Goal: Information Seeking & Learning: Learn about a topic

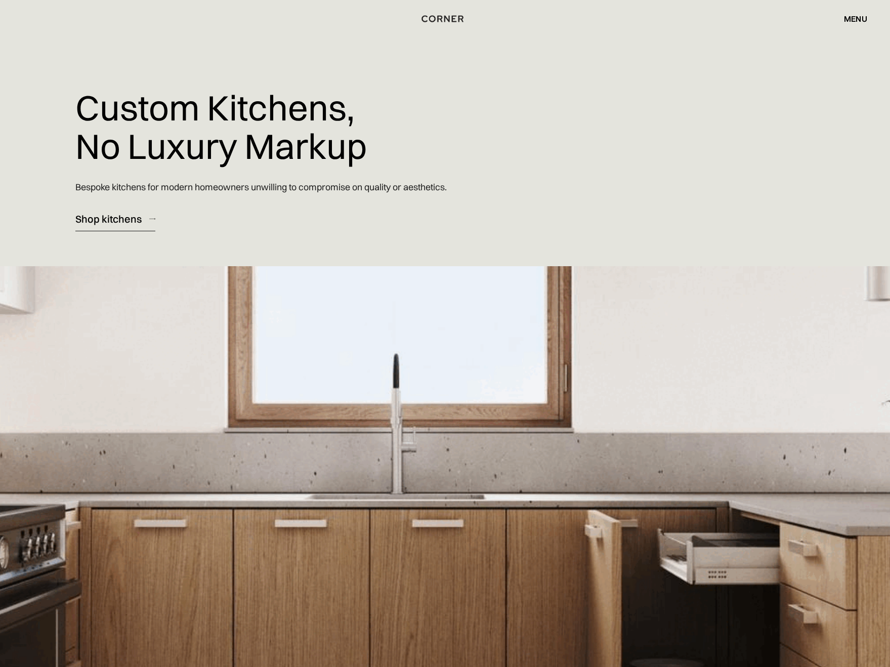
click at [129, 220] on div "Shop kitchens" at bounding box center [108, 219] width 66 height 14
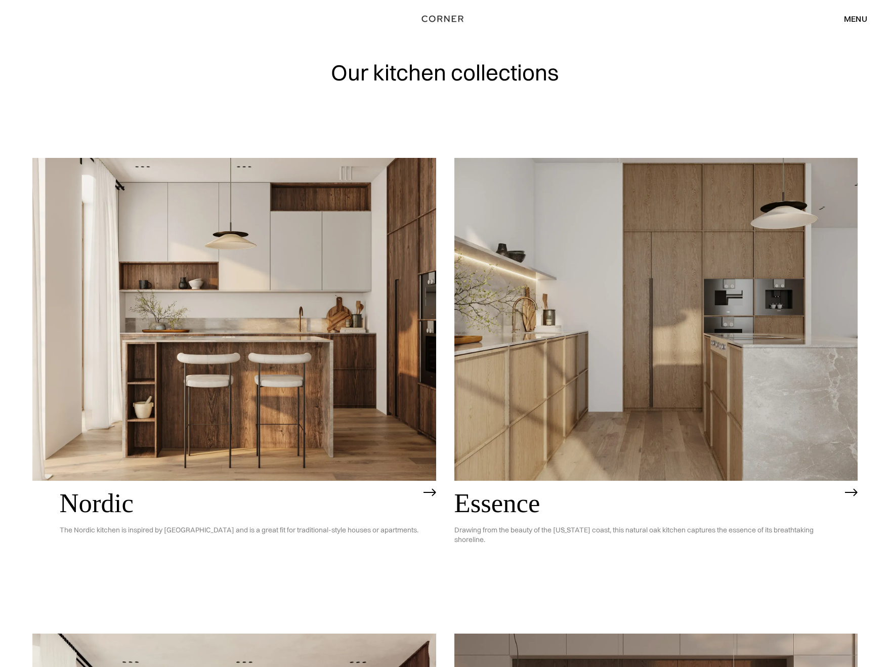
click at [857, 17] on div "menu" at bounding box center [855, 19] width 23 height 8
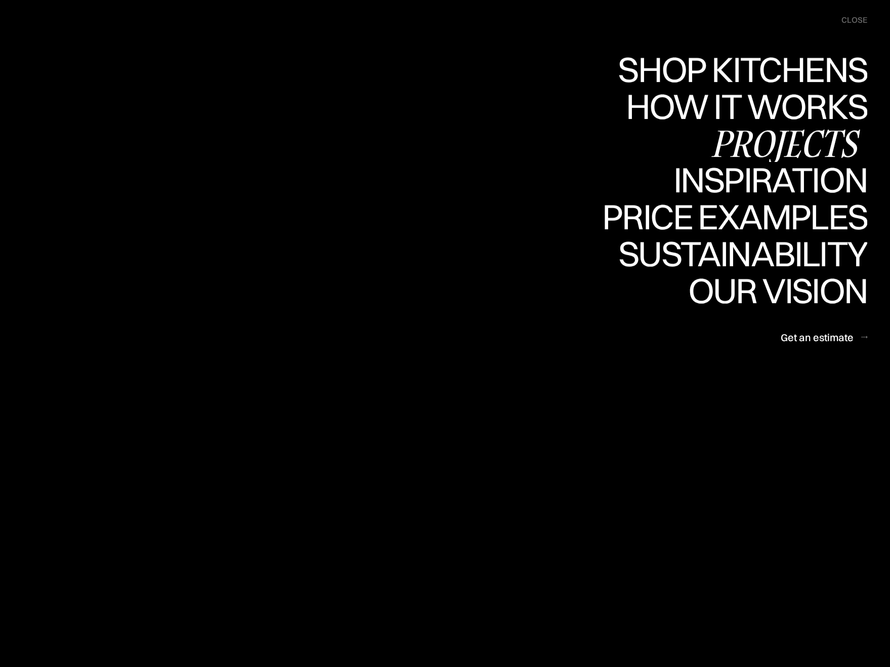
click at [776, 135] on div "Projects" at bounding box center [786, 143] width 164 height 35
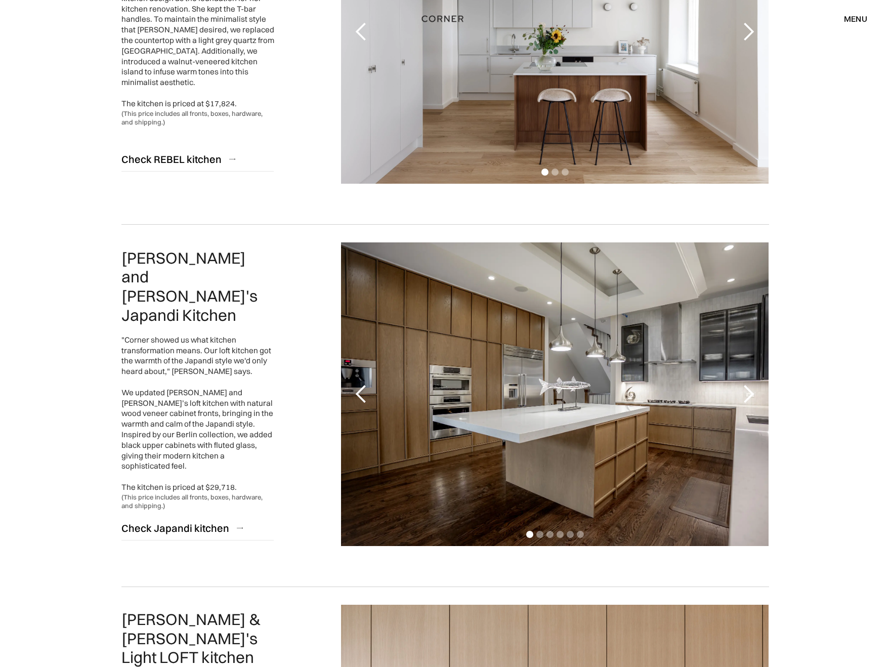
scroll to position [270, 0]
click at [751, 389] on div "next slide" at bounding box center [748, 394] width 20 height 20
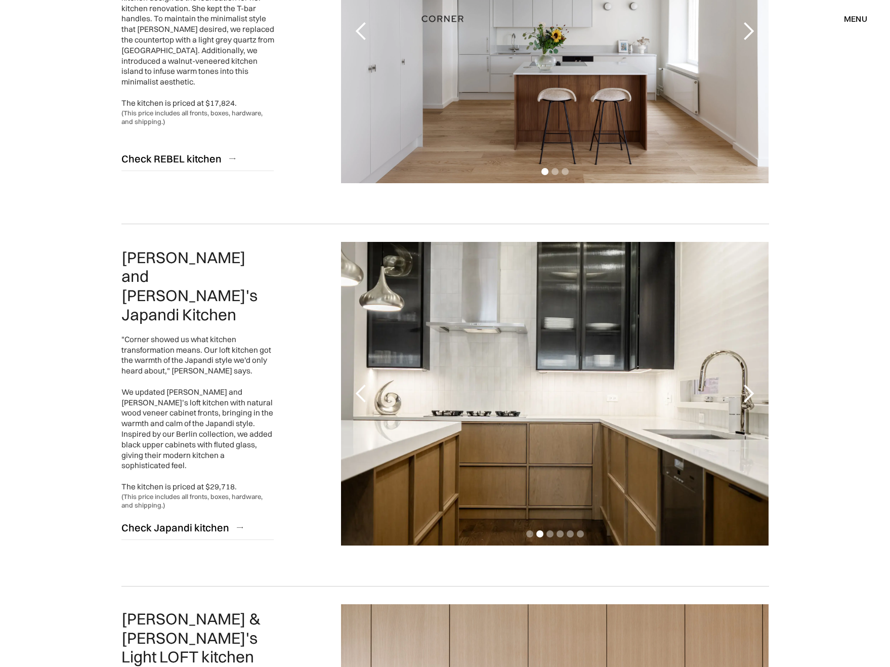
click at [751, 389] on div "next slide" at bounding box center [748, 394] width 20 height 20
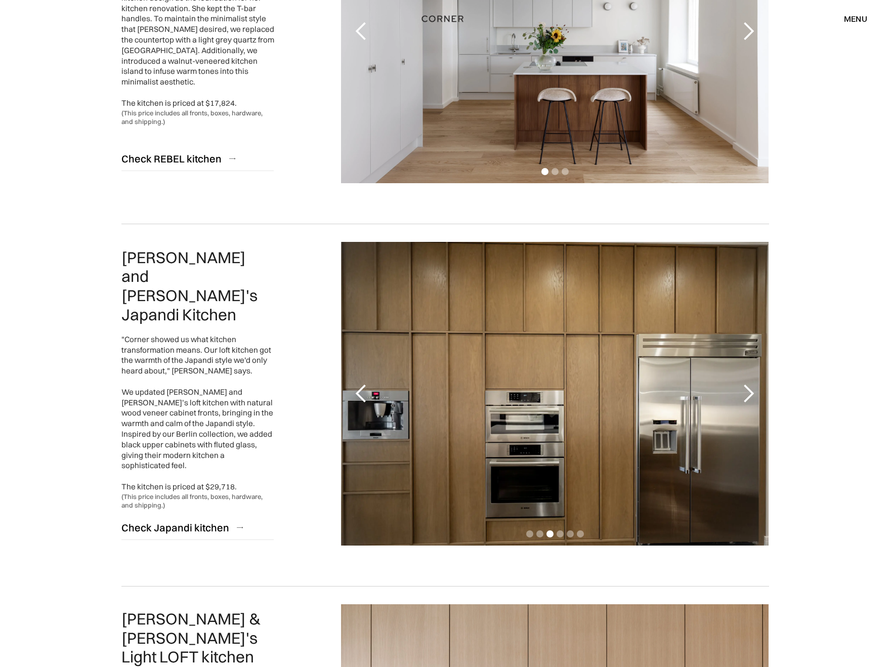
click at [751, 389] on div "next slide" at bounding box center [748, 394] width 20 height 20
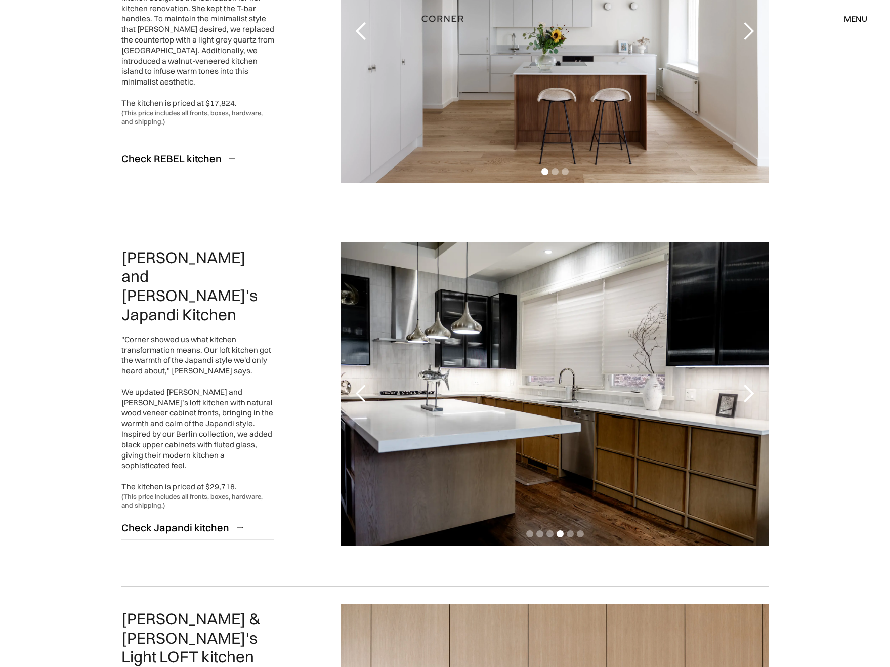
click at [751, 389] on div "next slide" at bounding box center [748, 394] width 20 height 20
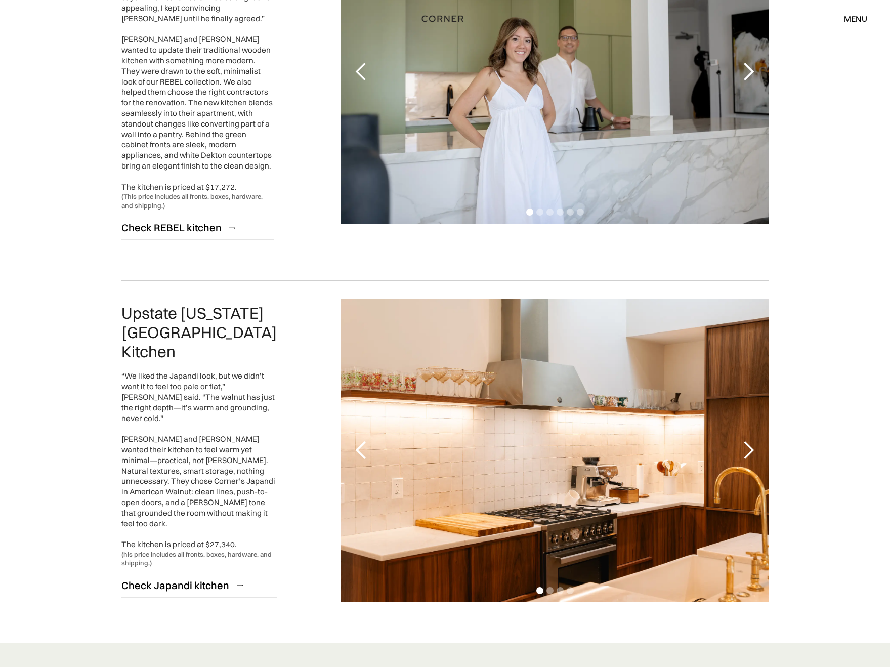
scroll to position [2058, 0]
click at [751, 440] on div "next slide" at bounding box center [748, 450] width 20 height 20
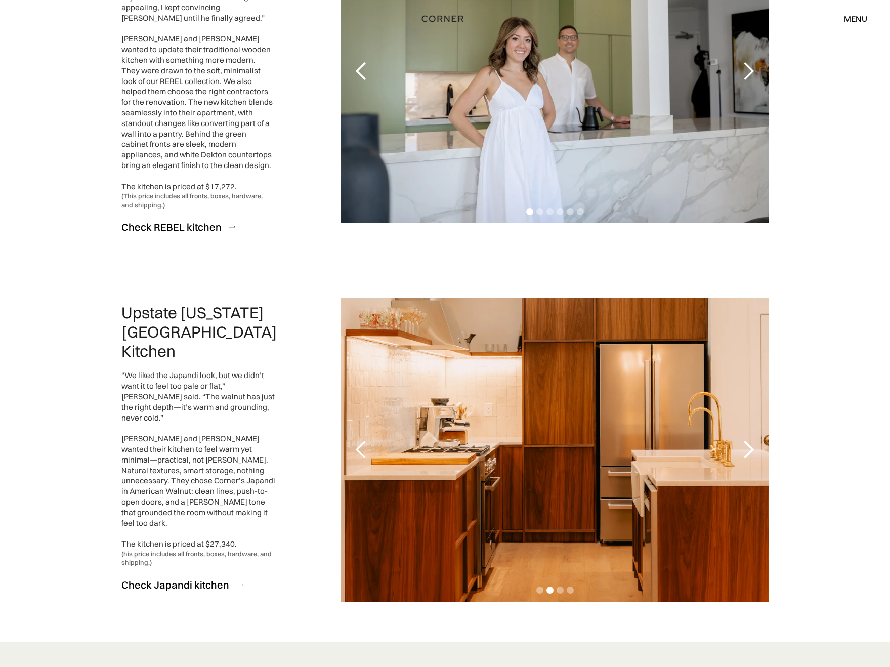
click at [750, 440] on div "next slide" at bounding box center [748, 450] width 20 height 20
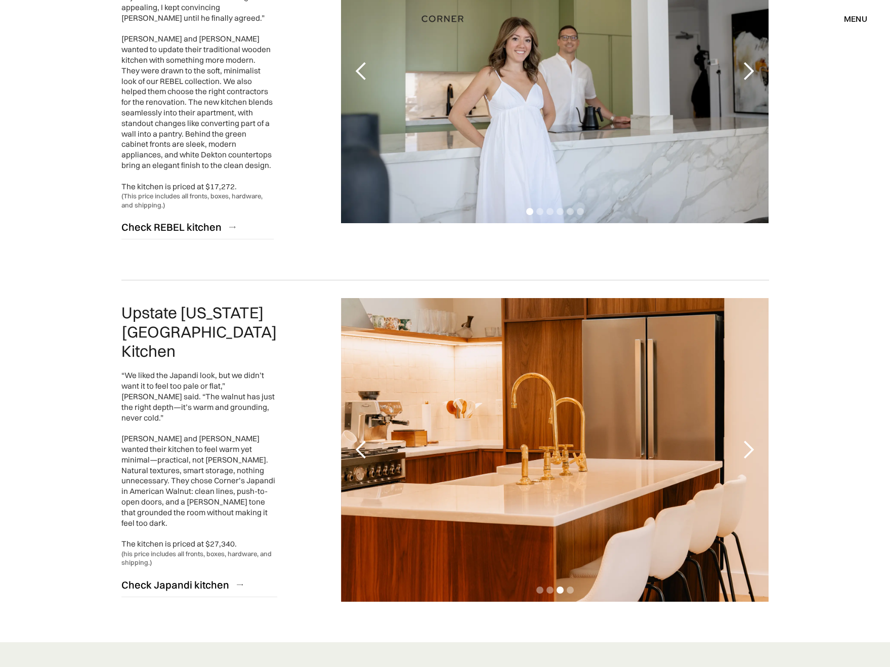
click at [750, 440] on div "next slide" at bounding box center [748, 450] width 20 height 20
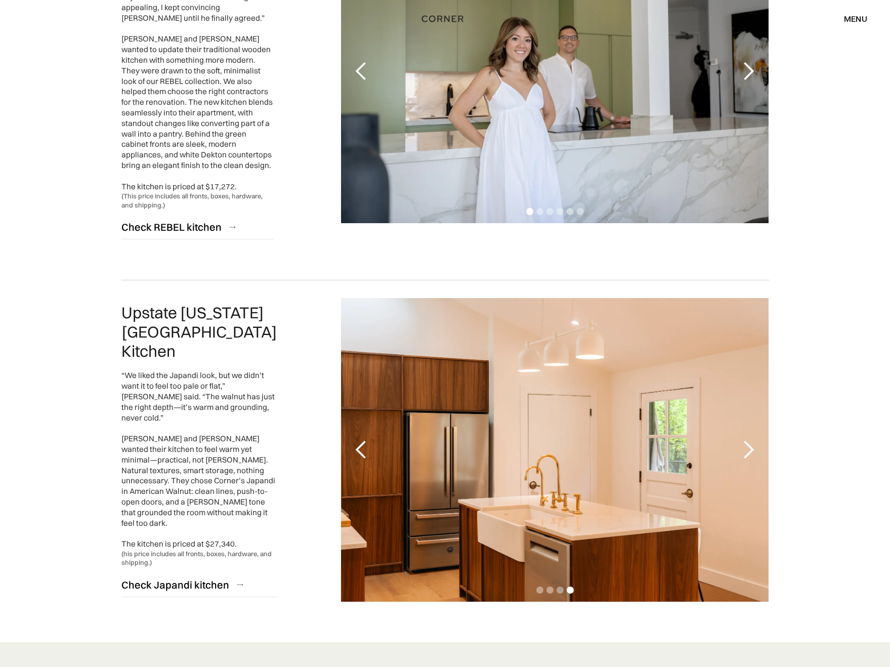
click at [750, 440] on div "next slide" at bounding box center [748, 450] width 20 height 20
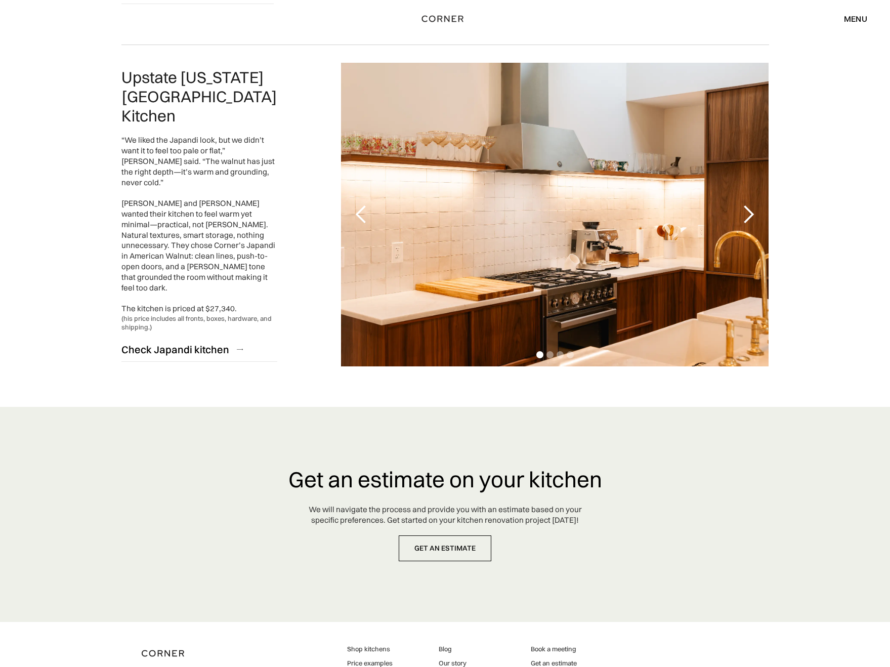
scroll to position [2294, 0]
click at [754, 204] on div "next slide" at bounding box center [748, 214] width 20 height 20
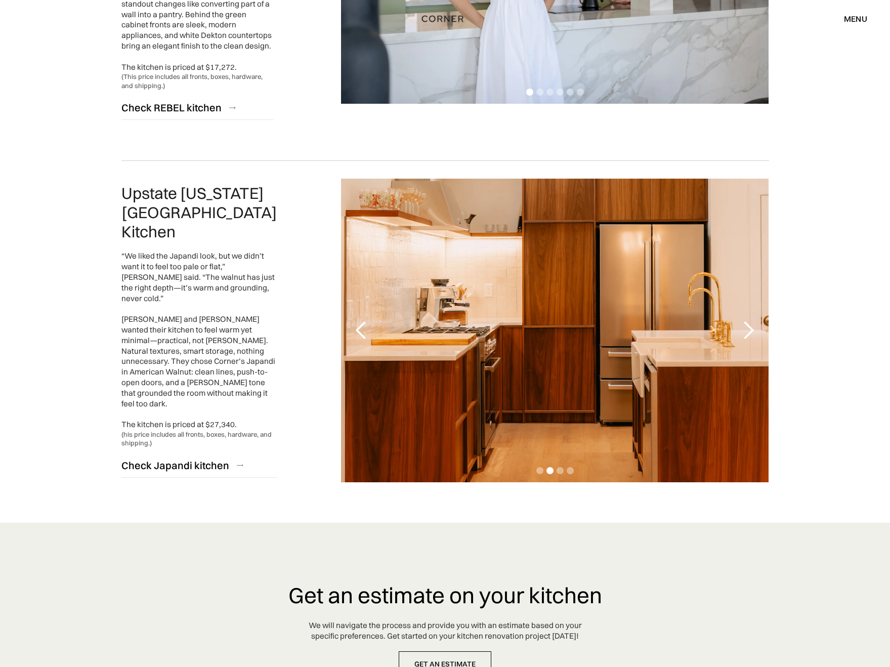
scroll to position [2177, 0]
click at [743, 321] on div "next slide" at bounding box center [748, 331] width 20 height 20
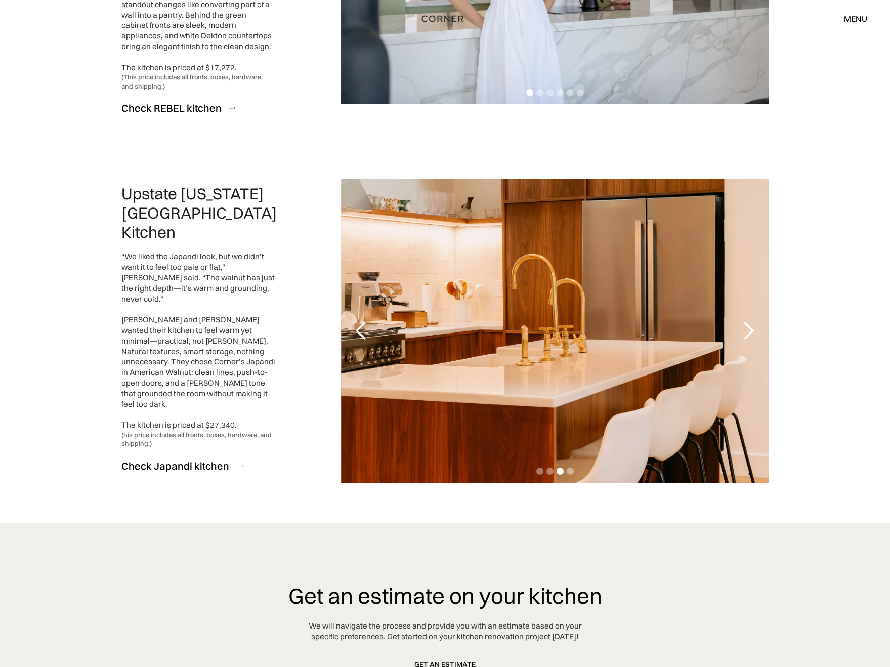
click at [743, 321] on div "next slide" at bounding box center [748, 331] width 20 height 20
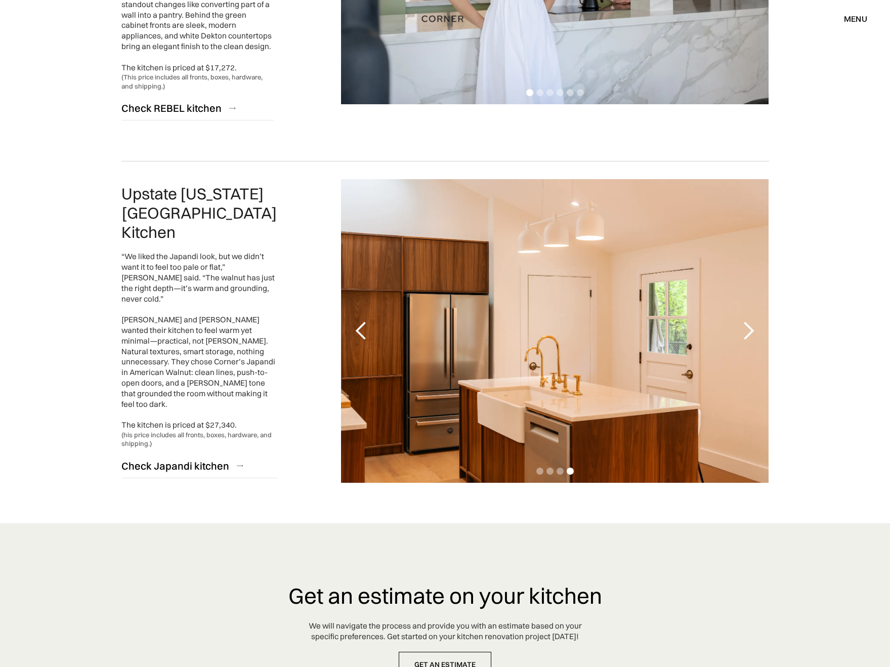
click at [743, 321] on div "next slide" at bounding box center [748, 331] width 20 height 20
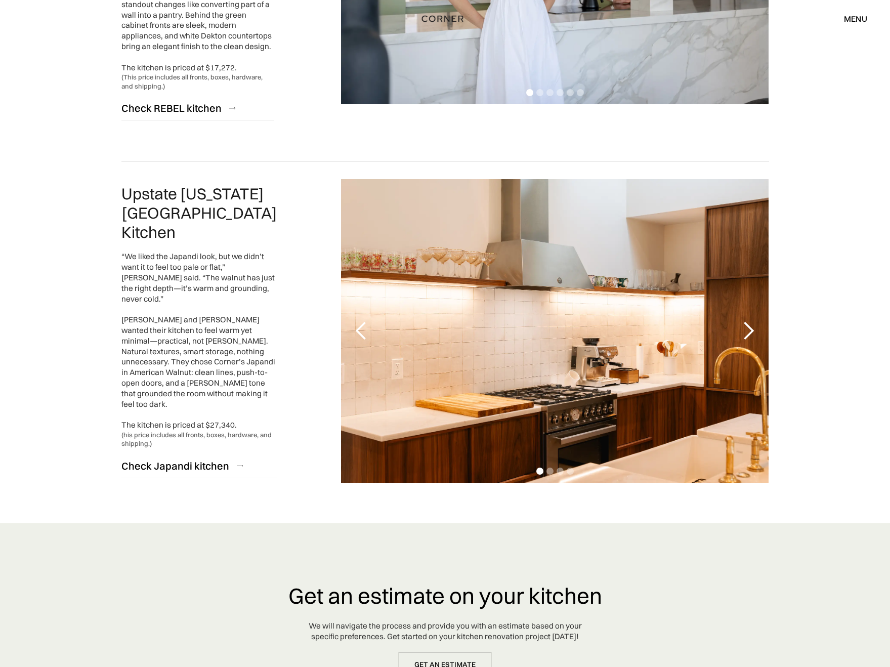
click at [362, 321] on div "previous slide" at bounding box center [361, 331] width 20 height 20
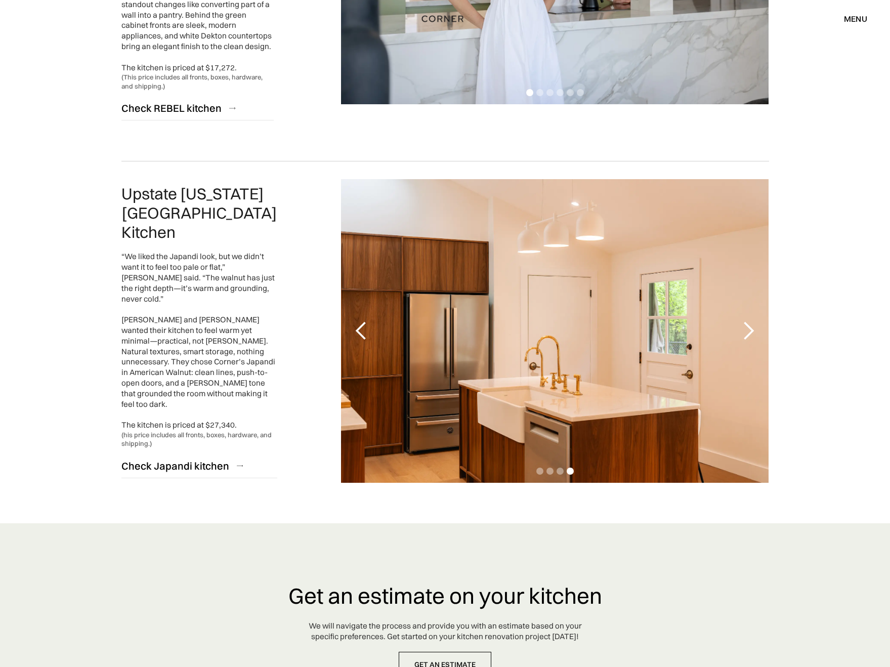
click at [362, 321] on div "previous slide" at bounding box center [361, 331] width 20 height 20
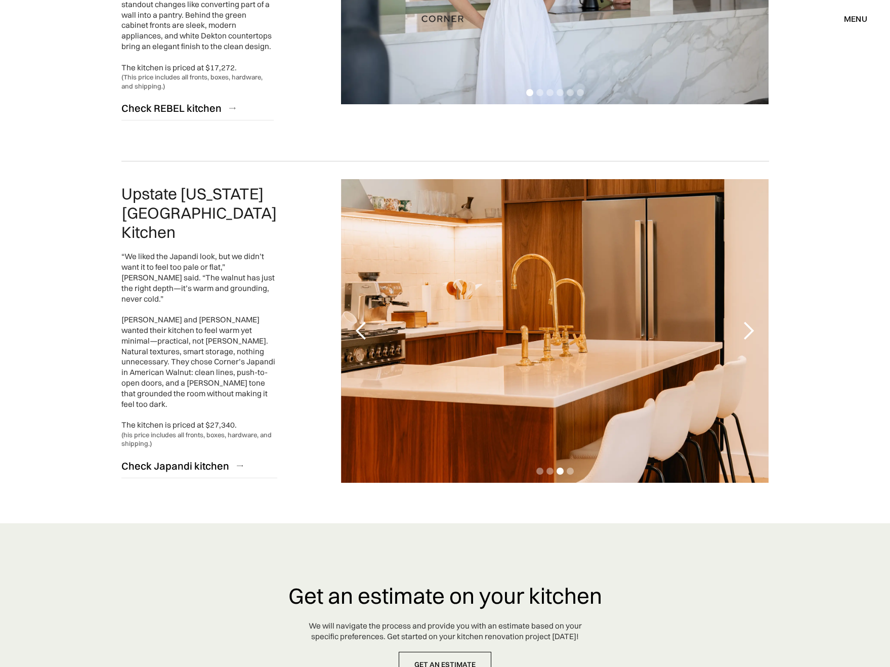
click at [749, 321] on div "next slide" at bounding box center [748, 331] width 20 height 20
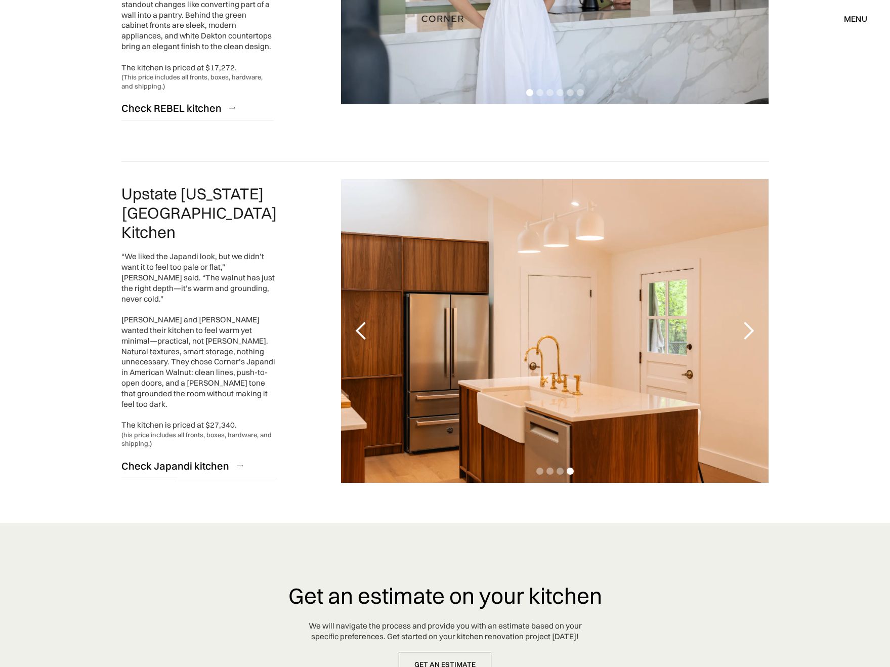
click at [188, 459] on div "Check Japandi kitchen" at bounding box center [175, 466] width 108 height 14
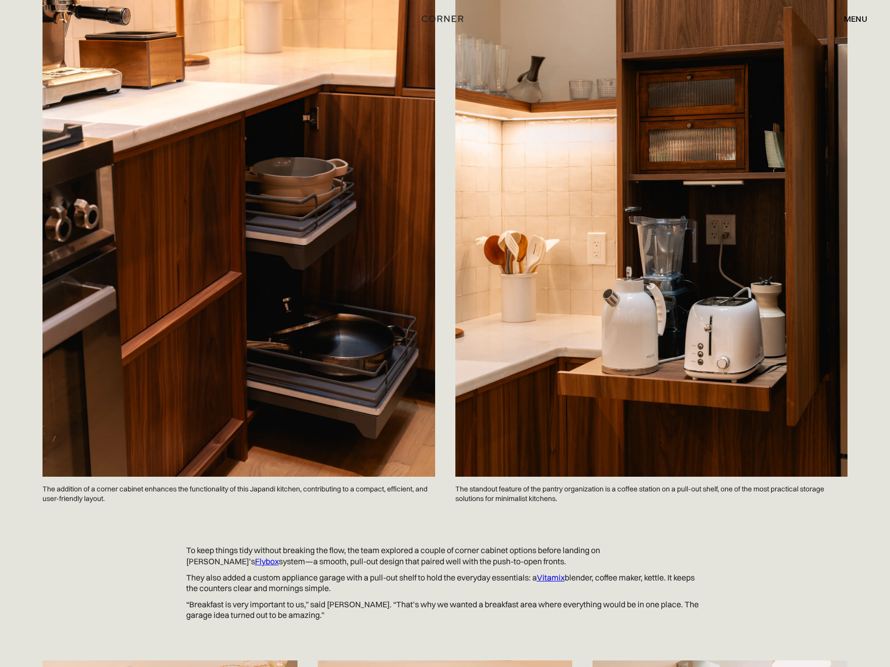
scroll to position [1856, 0]
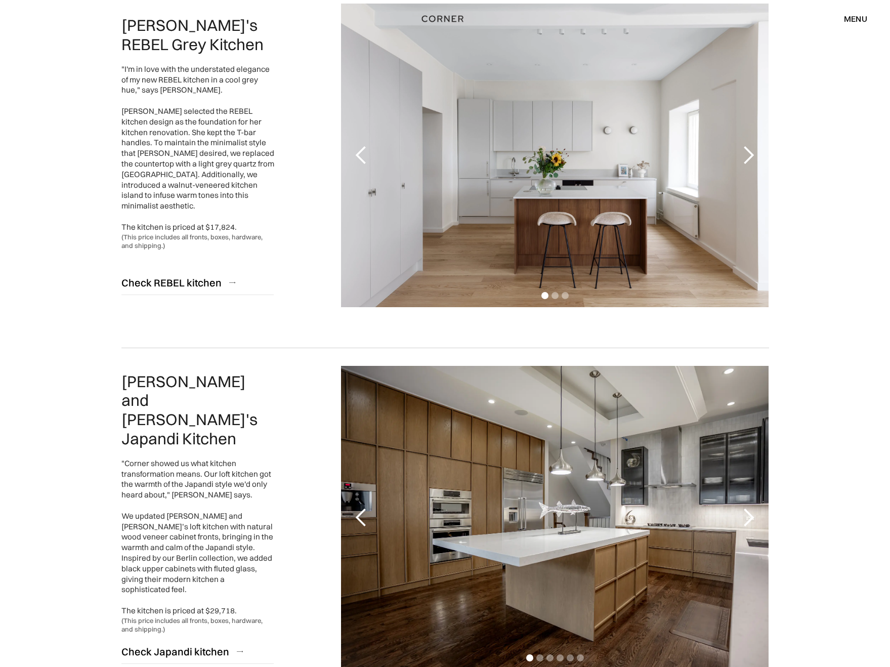
scroll to position [270, 0]
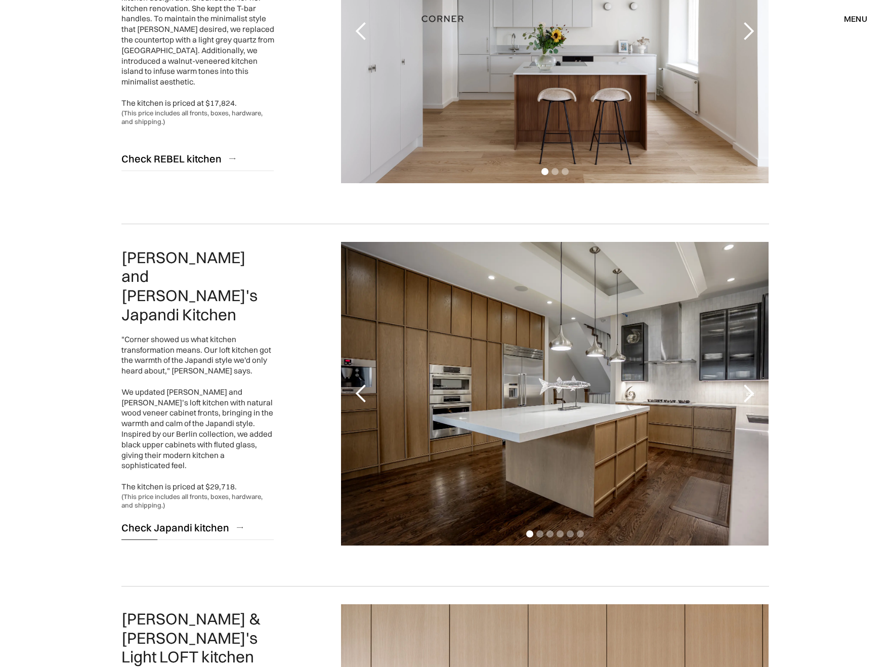
click at [196, 521] on div "Check Japandi kitchen" at bounding box center [175, 528] width 108 height 14
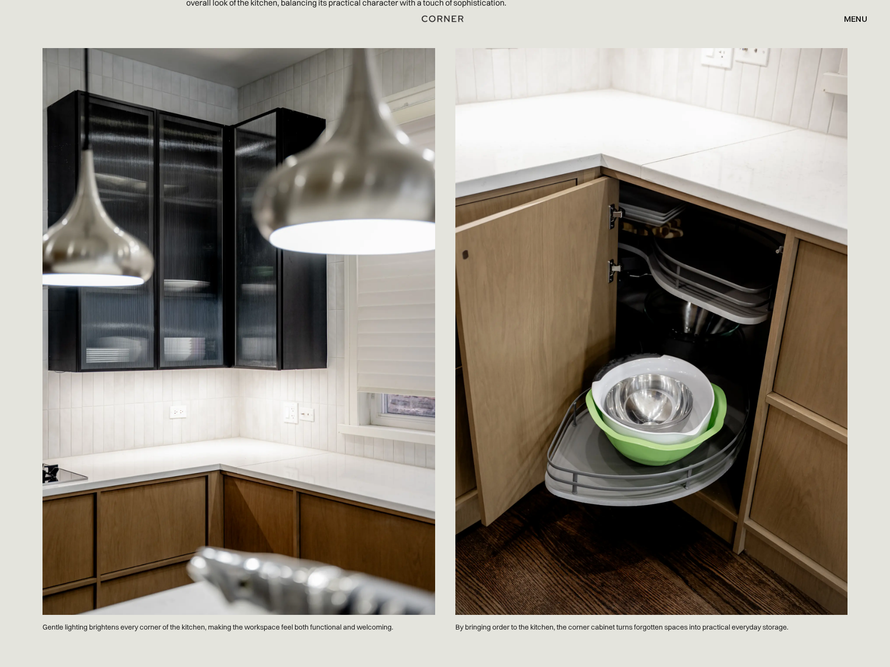
scroll to position [2969, 0]
